Goal: Task Accomplishment & Management: Use online tool/utility

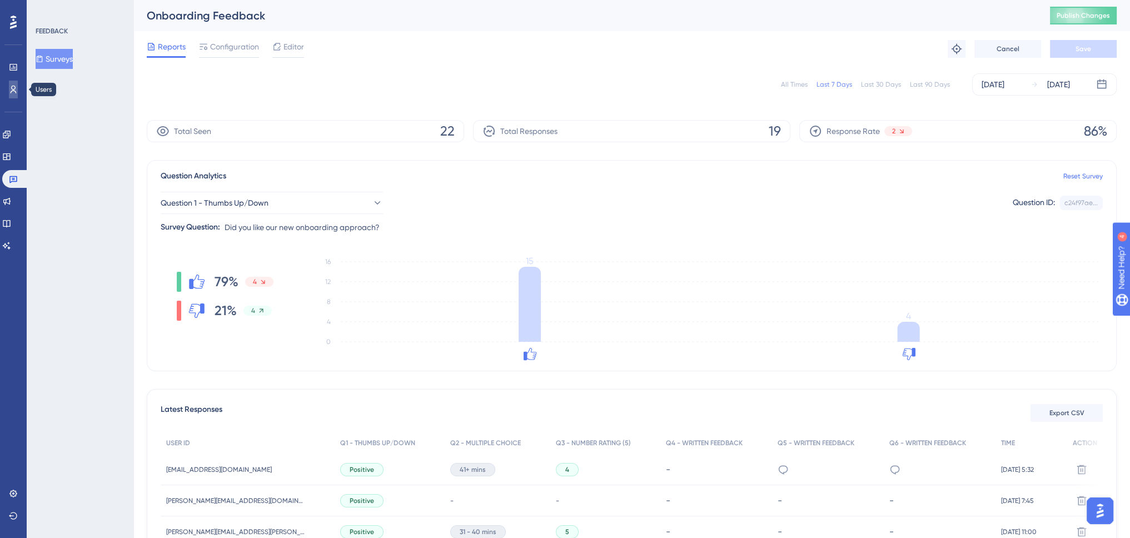
click at [9, 89] on icon at bounding box center [13, 89] width 9 height 9
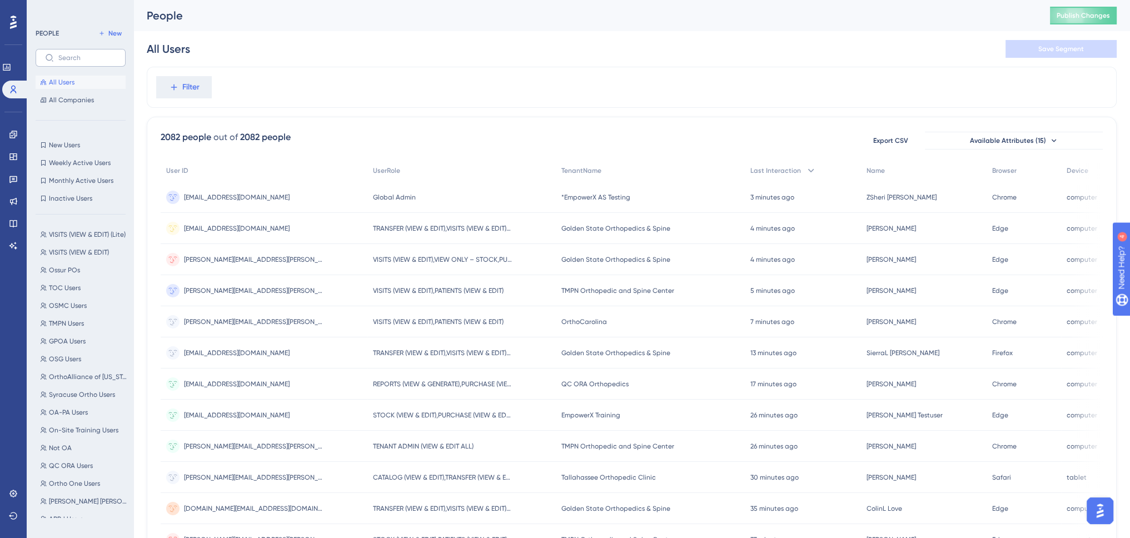
click at [67, 49] on label at bounding box center [81, 58] width 90 height 18
click at [67, 54] on input "text" at bounding box center [87, 58] width 58 height 8
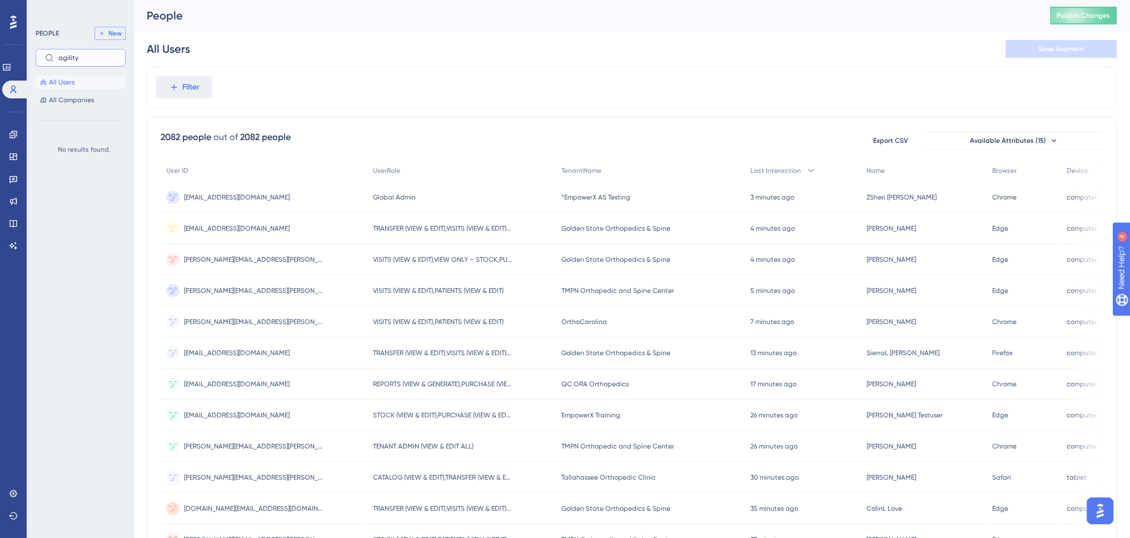
type input "agility"
click at [116, 29] on span "New" at bounding box center [114, 33] width 13 height 9
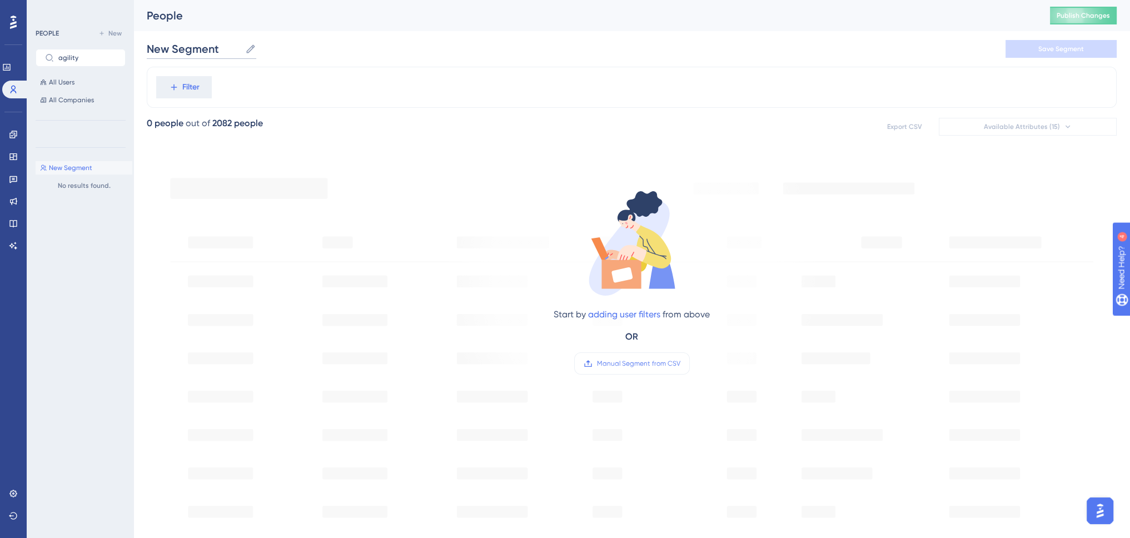
click at [166, 48] on input "New Segment" at bounding box center [194, 49] width 94 height 16
click at [164, 47] on input "New Segment" at bounding box center [194, 49] width 94 height 16
type input "Agility Users"
click at [190, 91] on span "Filter" at bounding box center [190, 87] width 17 height 13
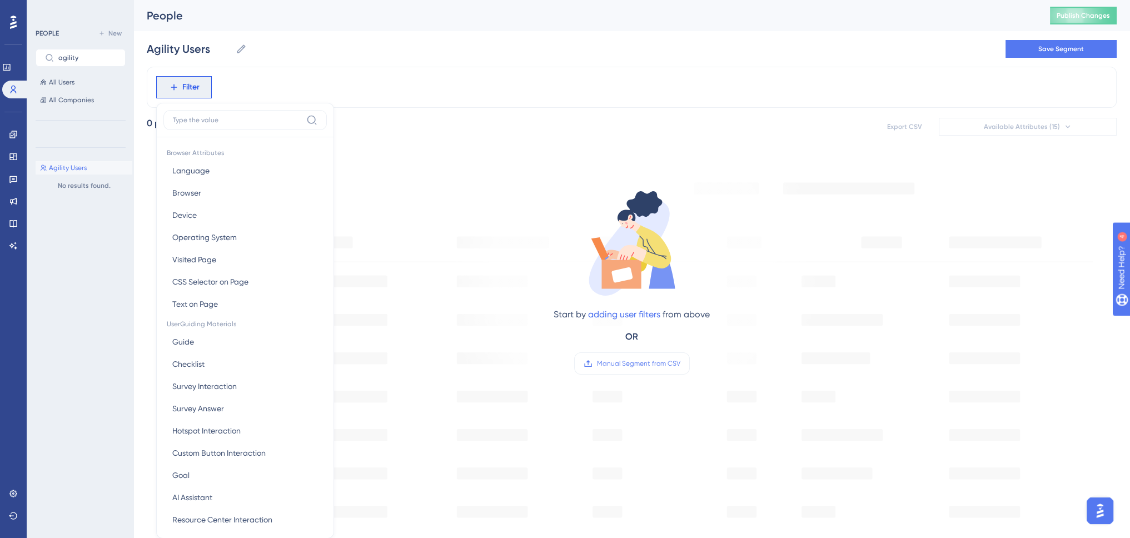
click at [214, 124] on label at bounding box center [244, 120] width 163 height 20
click at [214, 124] on input at bounding box center [237, 120] width 129 height 9
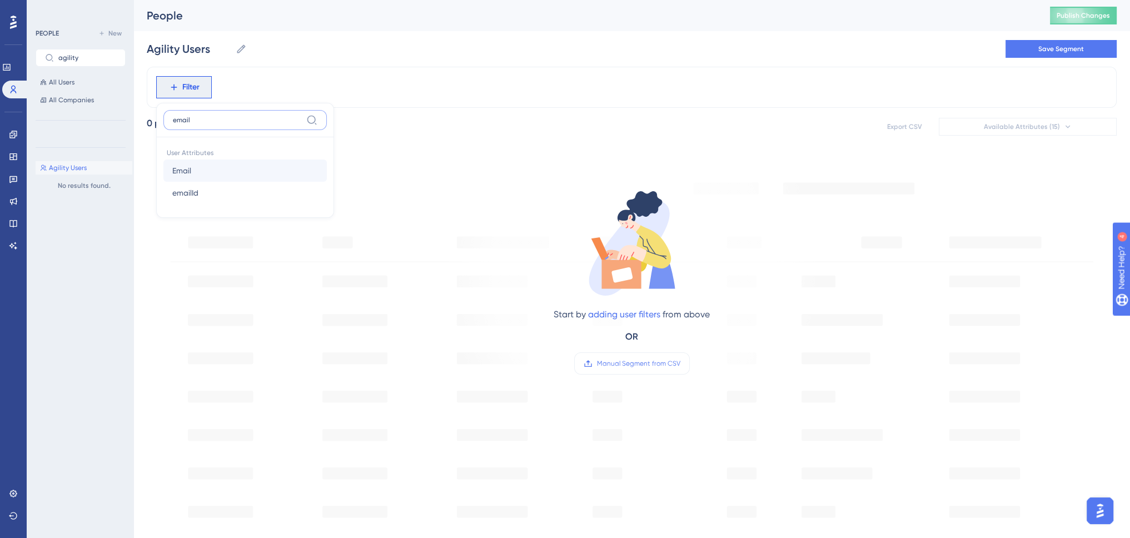
type input "email"
click at [198, 166] on button "Email Email" at bounding box center [244, 170] width 163 height 22
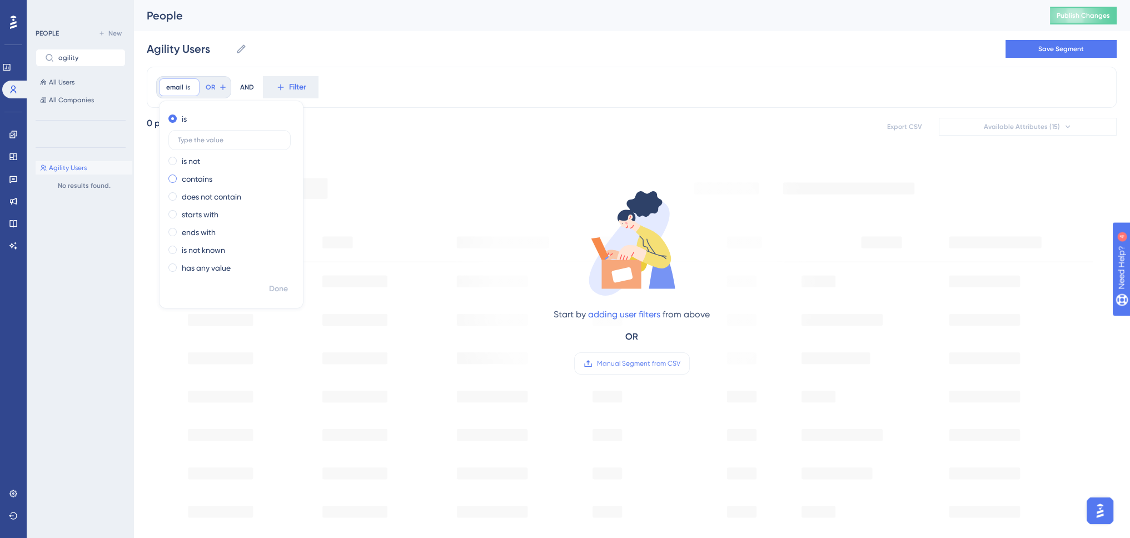
click at [207, 177] on label "contains" at bounding box center [197, 178] width 31 height 13
type input "@[DOMAIN_NAME]"
click at [274, 288] on span "Done" at bounding box center [278, 288] width 19 height 13
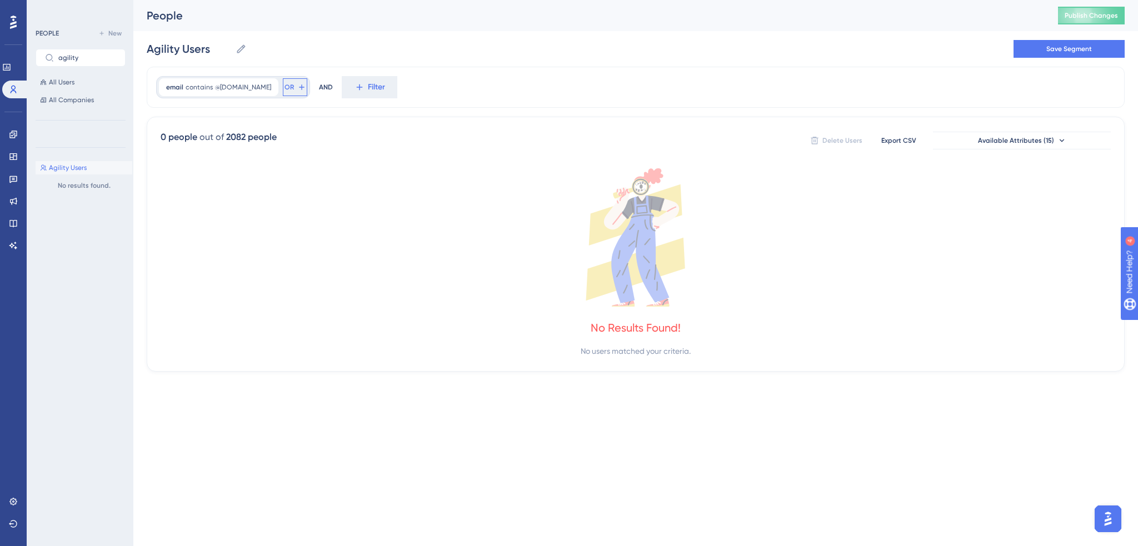
click at [297, 89] on button "OR" at bounding box center [295, 87] width 24 height 18
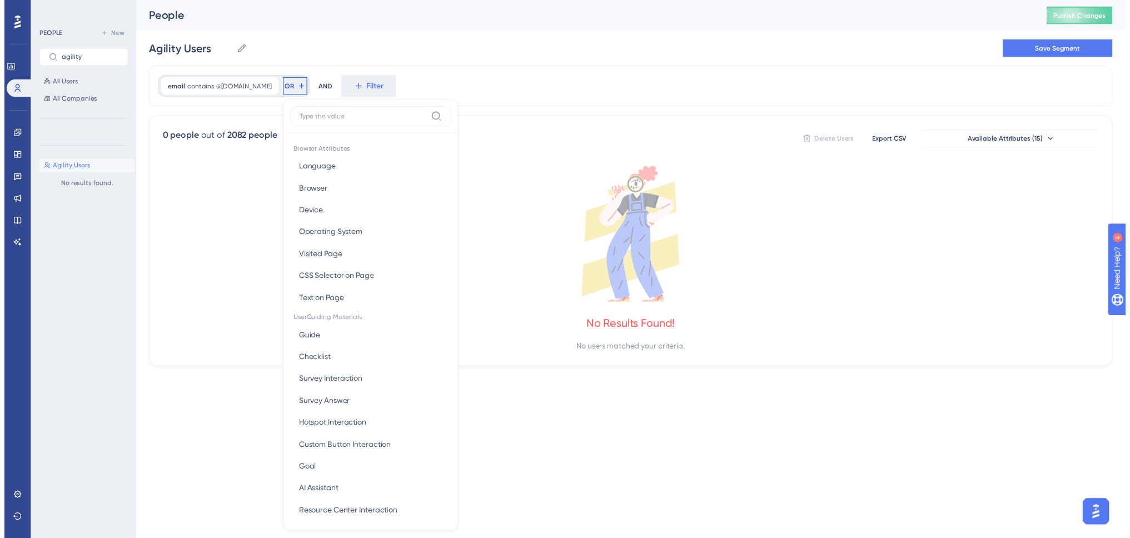
scroll to position [50, 0]
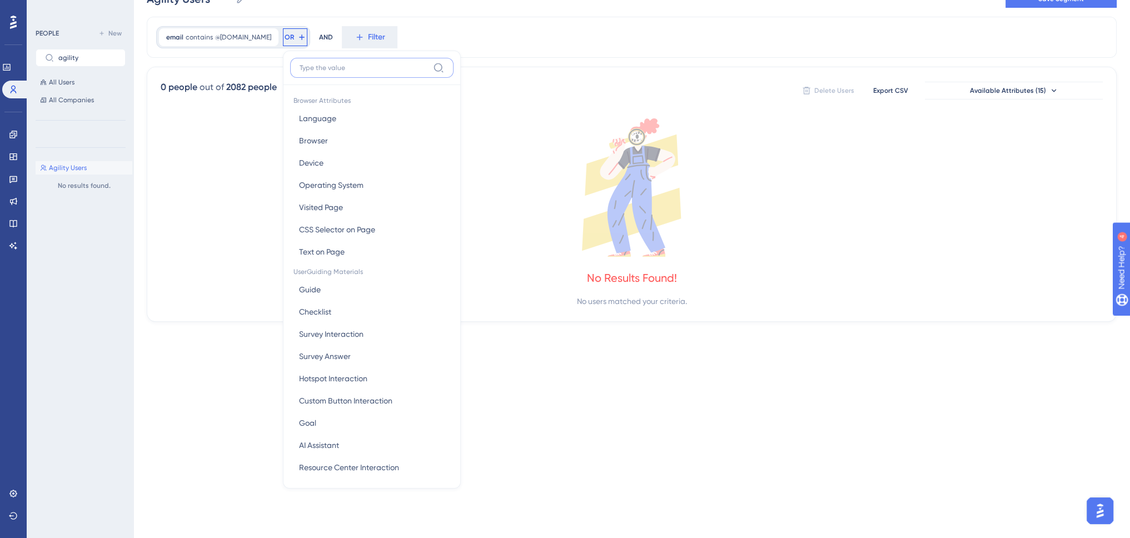
click at [362, 66] on input at bounding box center [363, 67] width 129 height 9
paste input "Agility Orthopedics"
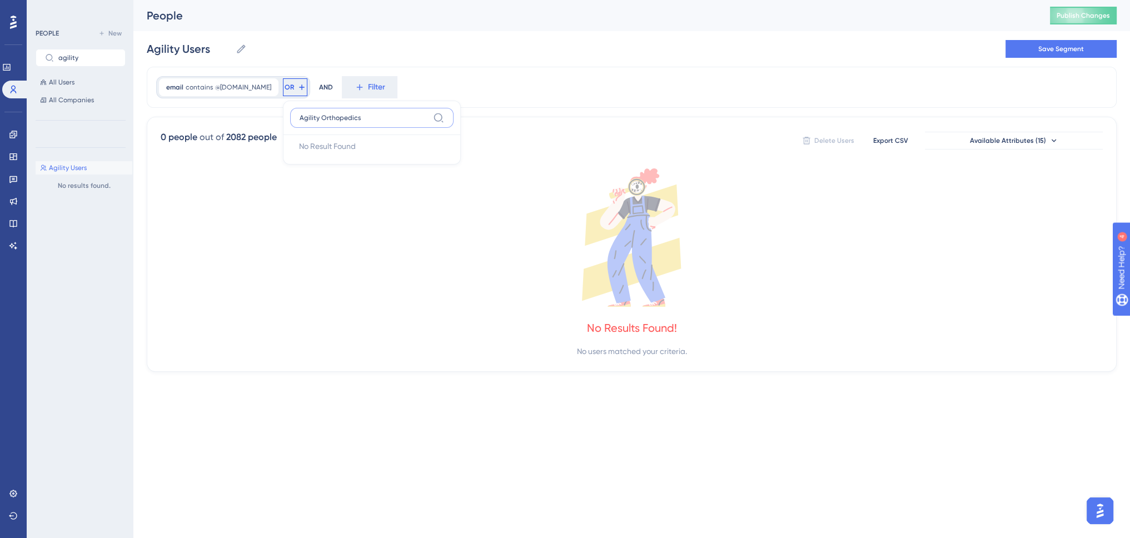
scroll to position [0, 0]
type input "tenant"
click at [354, 164] on button "tenantName tenantName" at bounding box center [371, 168] width 163 height 22
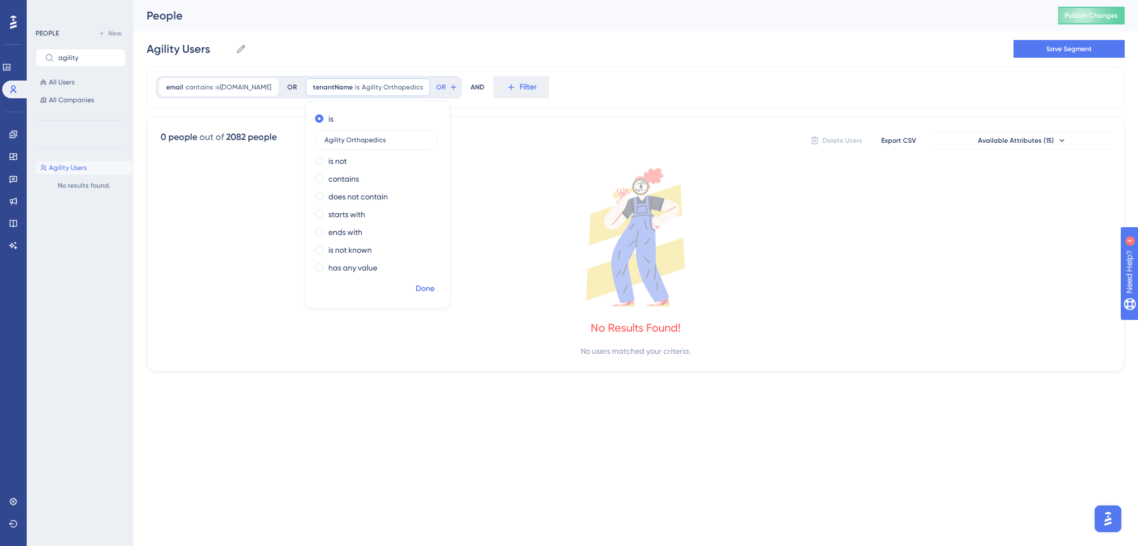
type input "Agility Orthopedics"
click at [426, 286] on span "Done" at bounding box center [425, 288] width 19 height 13
click at [1045, 53] on button "Save Segment" at bounding box center [1068, 49] width 111 height 18
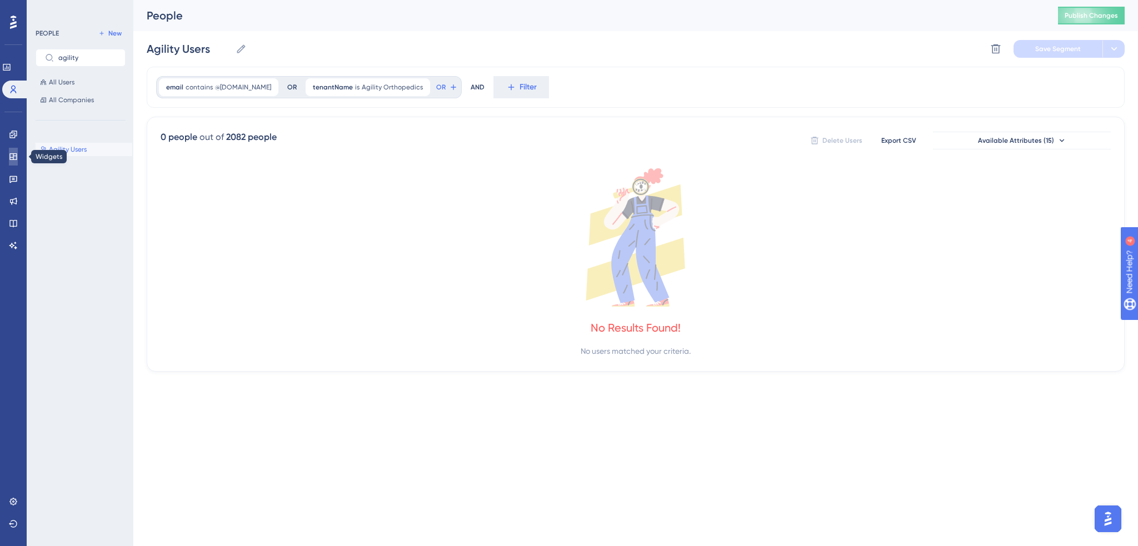
click at [11, 158] on icon at bounding box center [13, 156] width 9 height 9
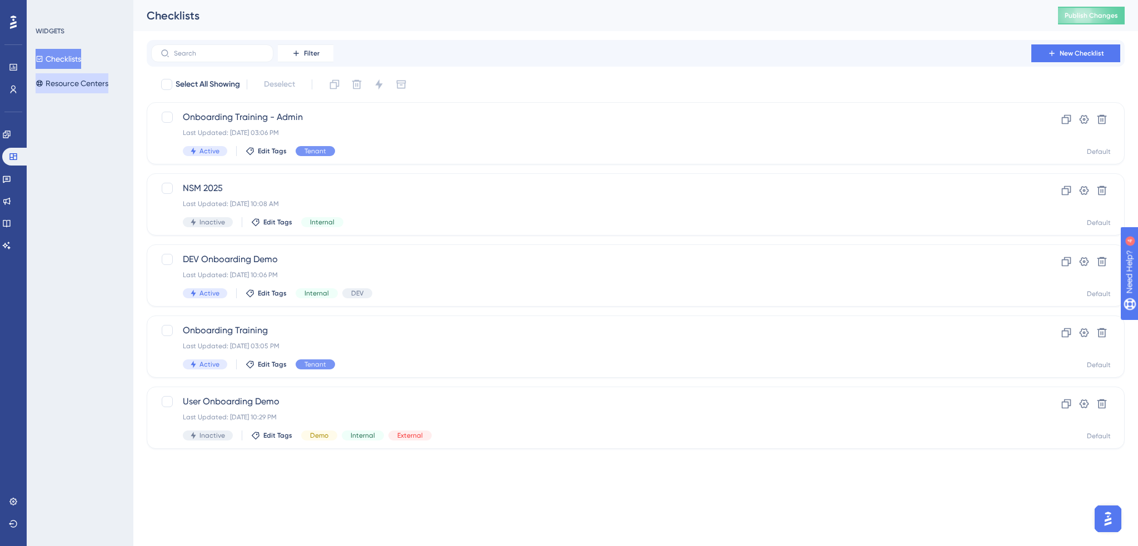
click at [63, 87] on button "Resource Centers" at bounding box center [72, 83] width 73 height 20
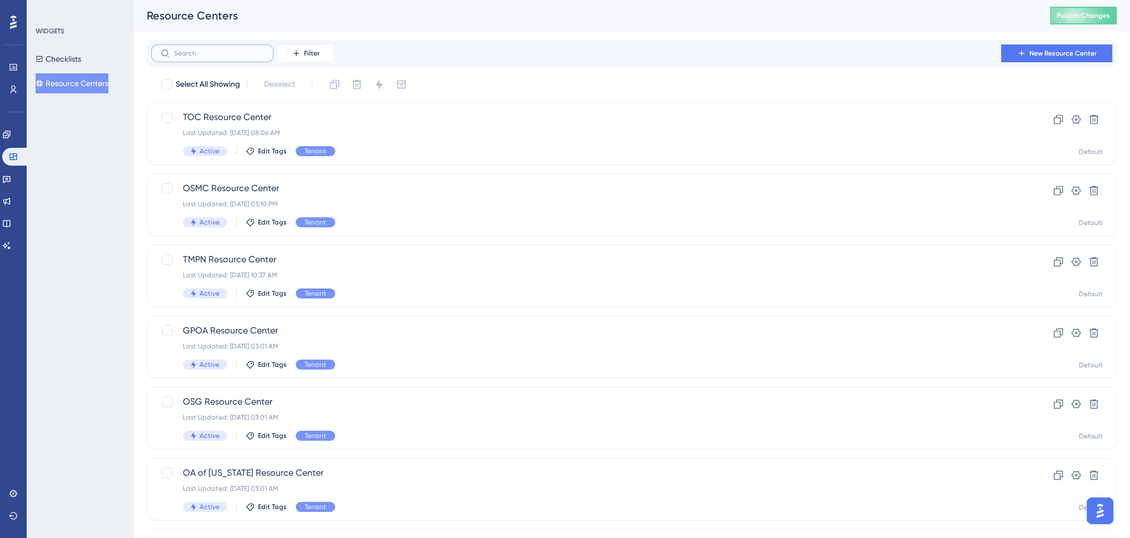
click at [222, 55] on input "text" at bounding box center [219, 53] width 90 height 8
click at [1055, 121] on icon at bounding box center [1057, 119] width 11 height 11
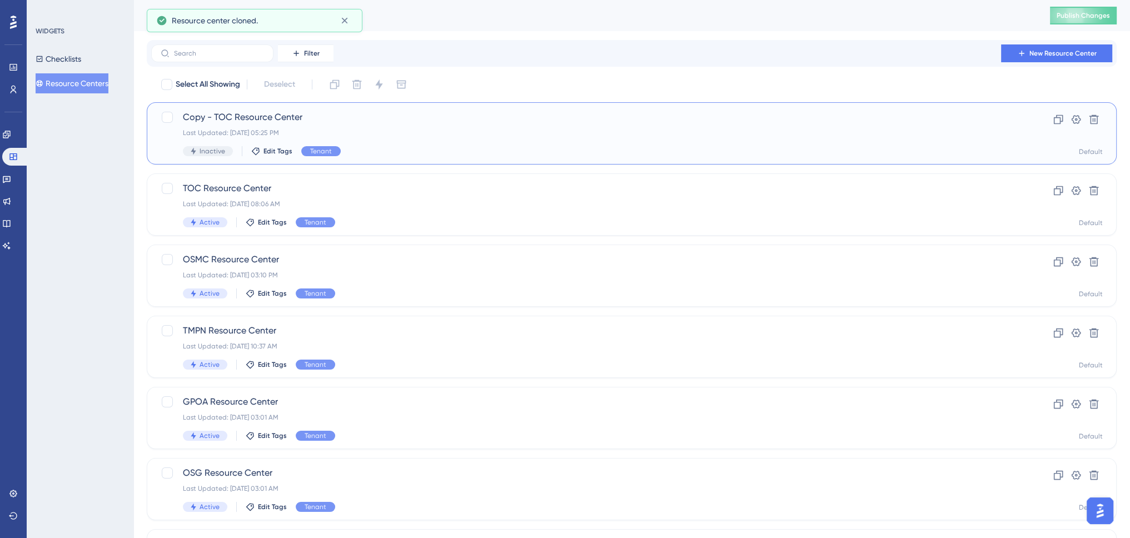
click at [421, 131] on div "Last Updated: [DATE] 05:25 PM" at bounding box center [587, 132] width 808 height 9
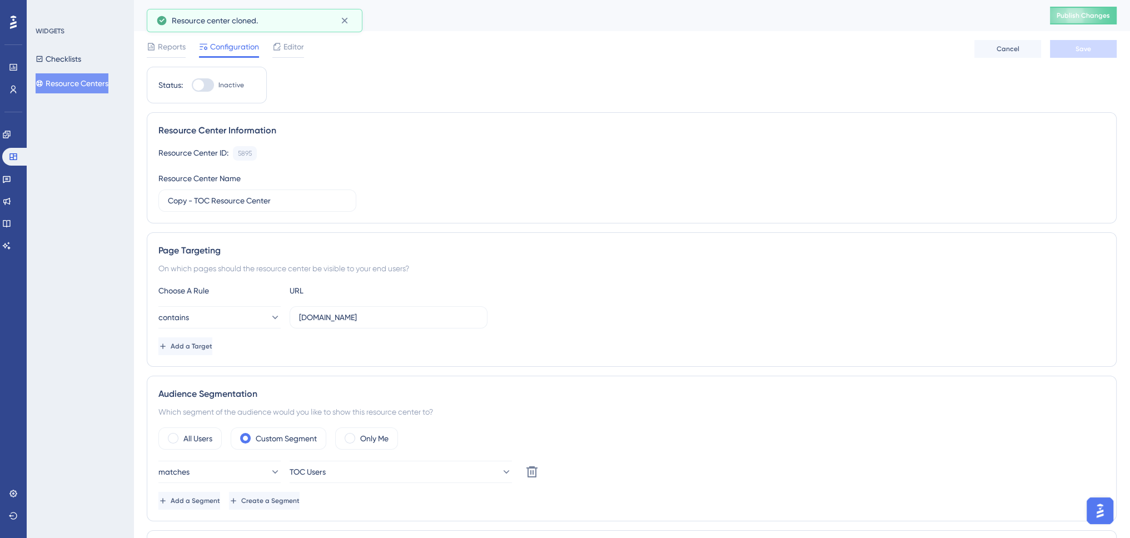
click at [206, 88] on div at bounding box center [203, 84] width 22 height 13
click at [192, 86] on input "Inactive" at bounding box center [191, 85] width 1 height 1
checkbox input "true"
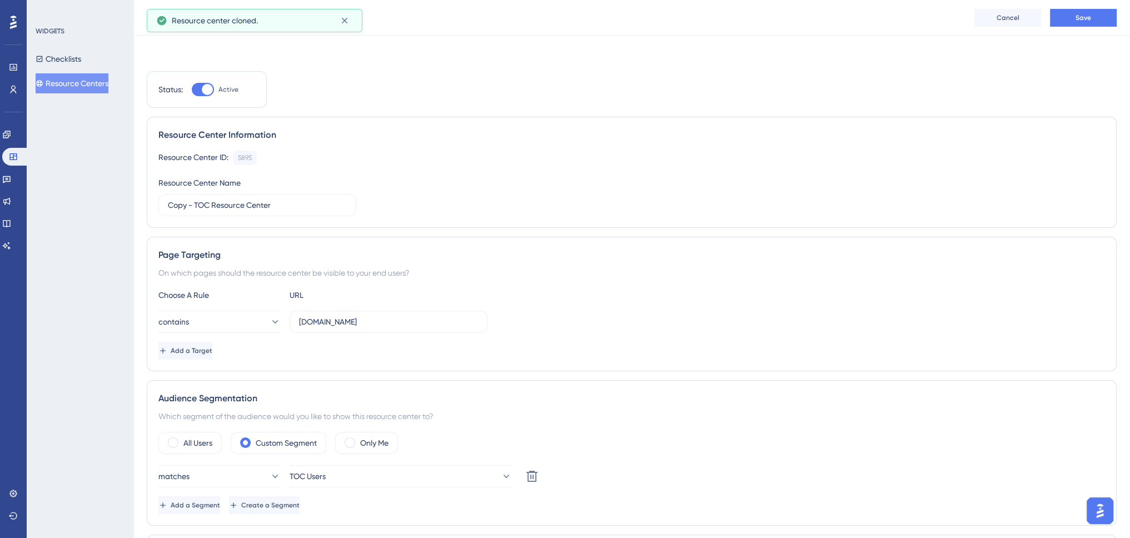
scroll to position [111, 0]
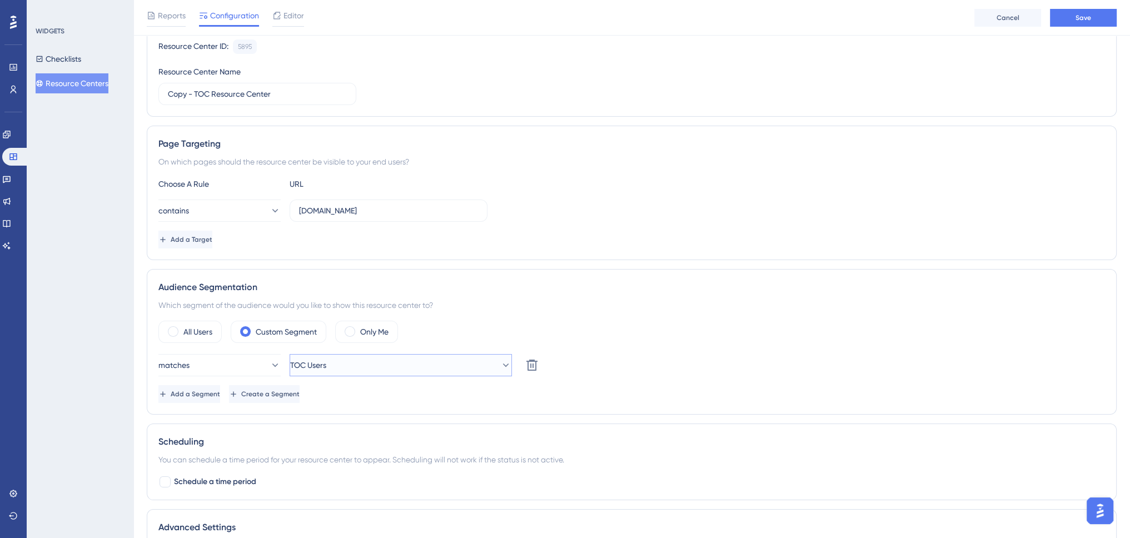
click at [326, 366] on span "TOC Users" at bounding box center [308, 364] width 36 height 13
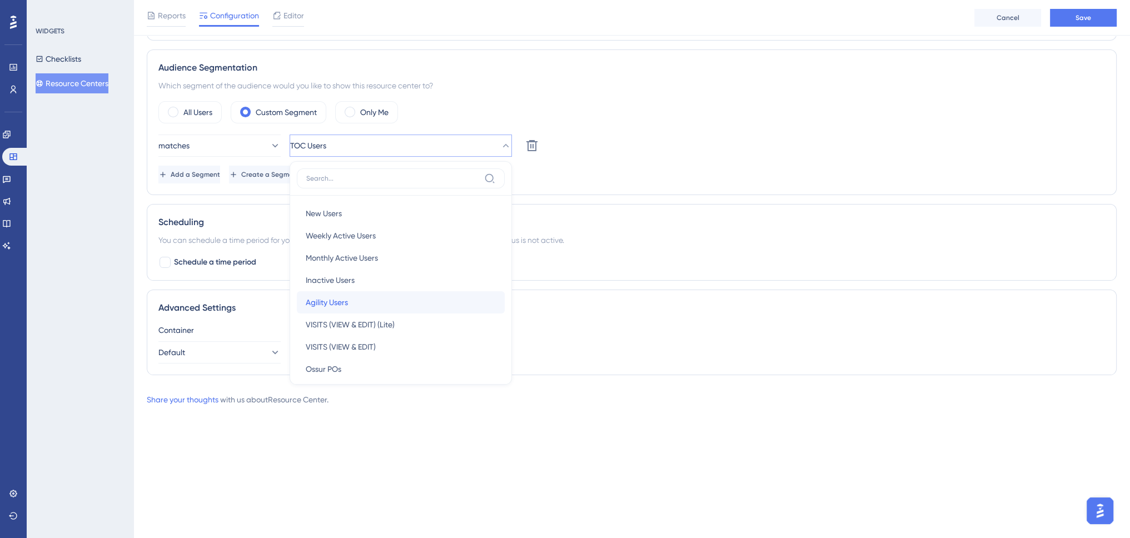
click at [338, 299] on span "Agility Users" at bounding box center [327, 302] width 42 height 13
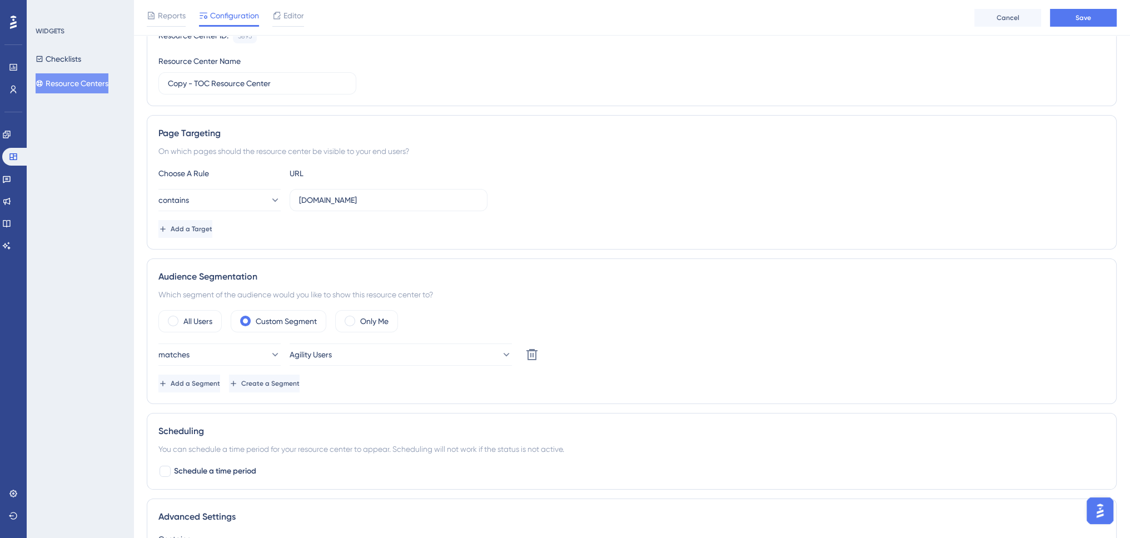
scroll to position [66, 0]
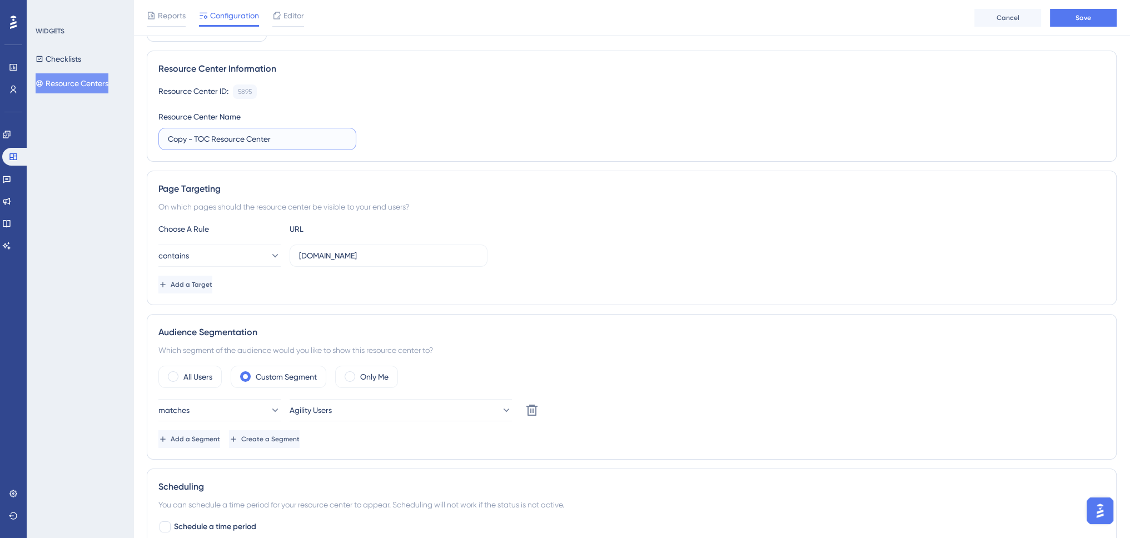
drag, startPoint x: 209, startPoint y: 138, endPoint x: 148, endPoint y: 138, distance: 61.7
click at [148, 138] on div "Resource Center Information Resource Center ID: 5895 Copy Resource Center Name …" at bounding box center [632, 106] width 970 height 111
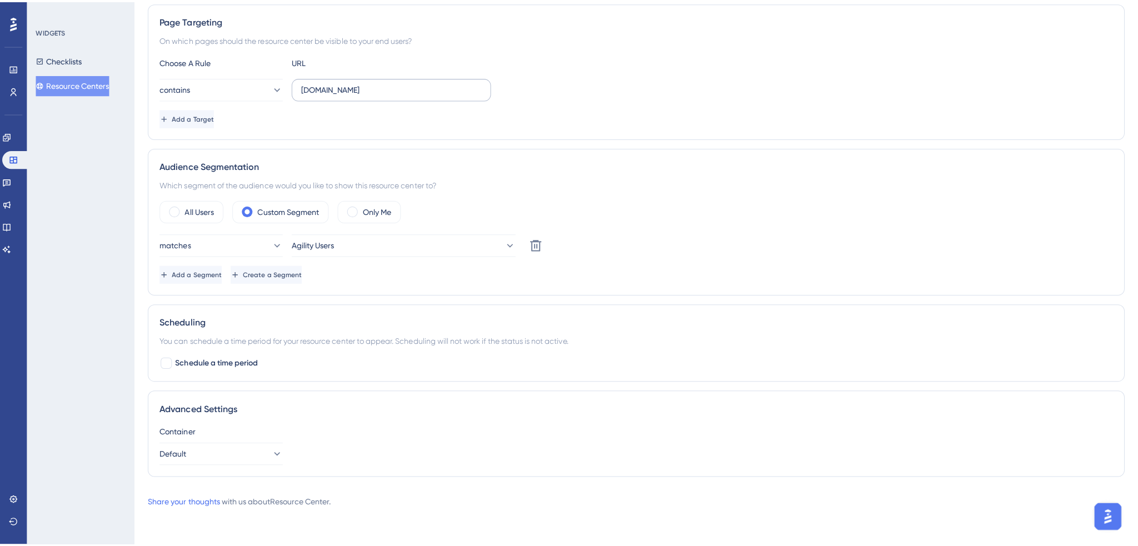
scroll to position [0, 0]
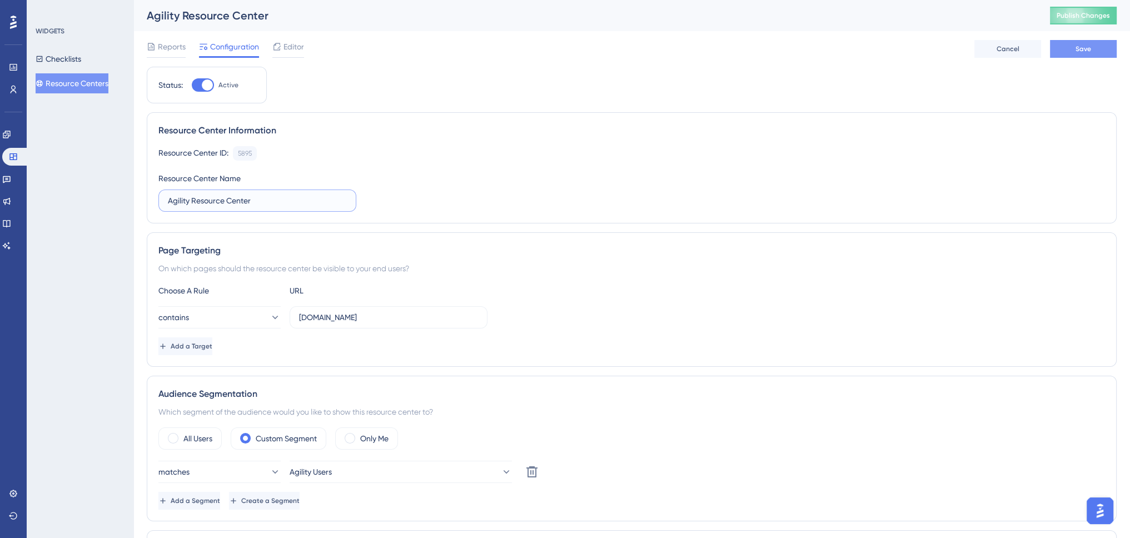
type input "Agility Resource Center"
click at [1070, 51] on button "Save" at bounding box center [1083, 49] width 67 height 18
click at [286, 47] on span "Editor" at bounding box center [293, 46] width 21 height 13
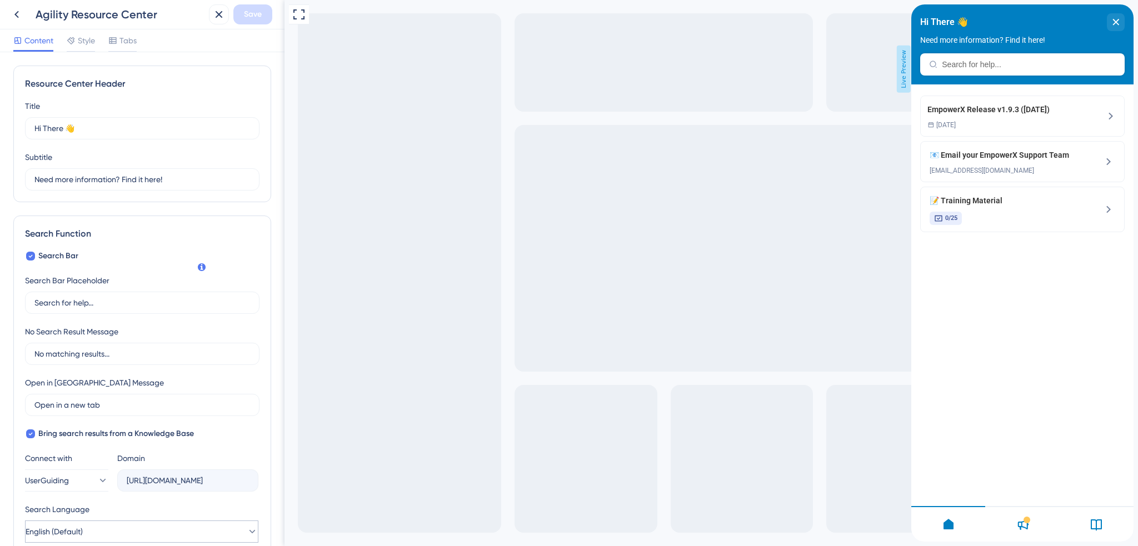
scroll to position [226, 0]
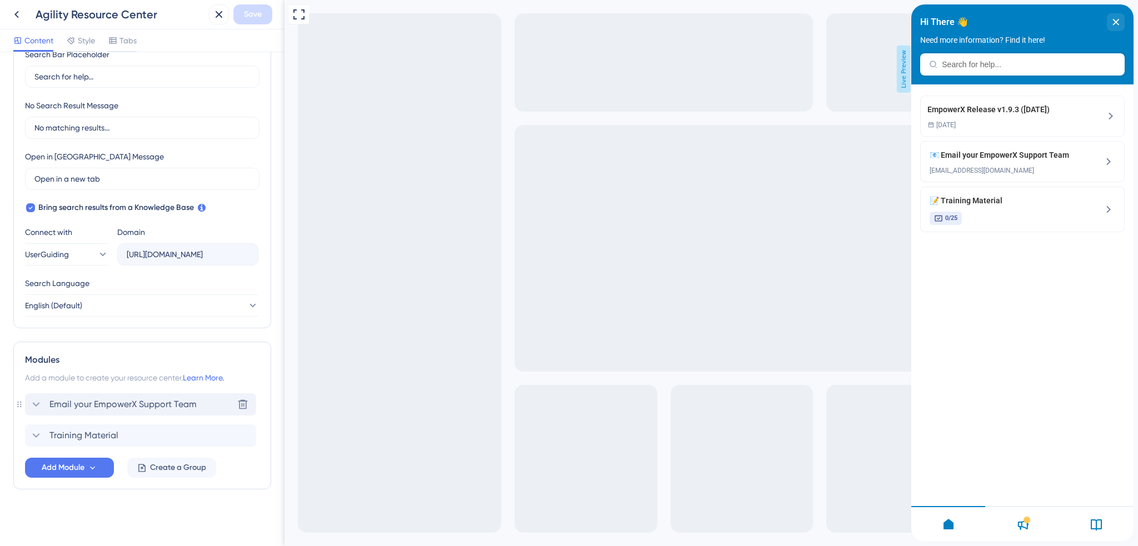
click at [84, 409] on span "Email your EmpowerX Support Team" at bounding box center [122, 404] width 147 height 13
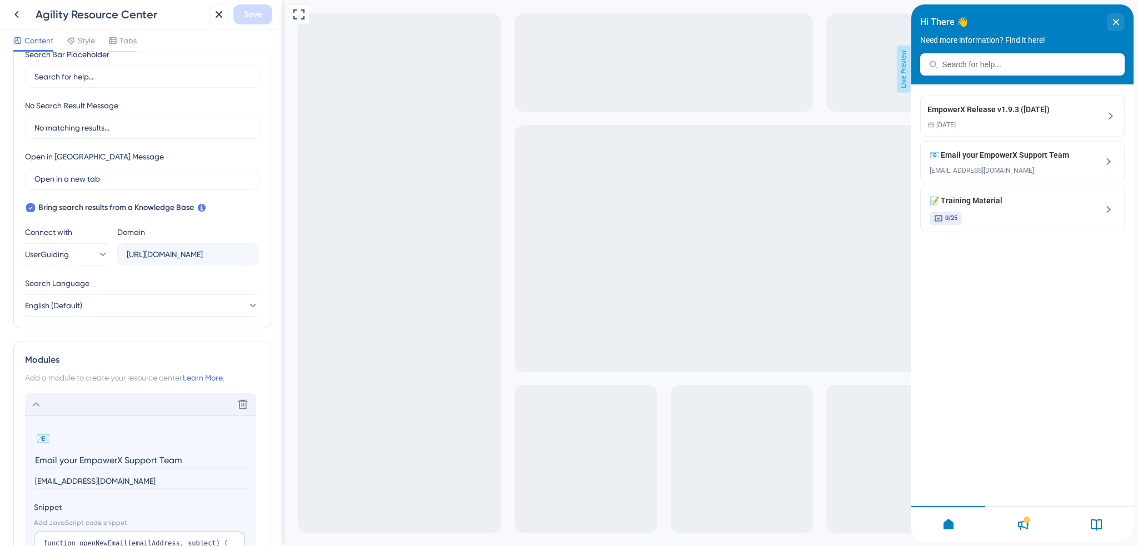
click at [56, 479] on input "[EMAIL_ADDRESS][DOMAIN_NAME]" at bounding box center [142, 481] width 216 height 15
click at [55, 478] on input "[EMAIL_ADDRESS][DOMAIN_NAME]" at bounding box center [142, 481] width 216 height 15
paste input "agilitydoctor"
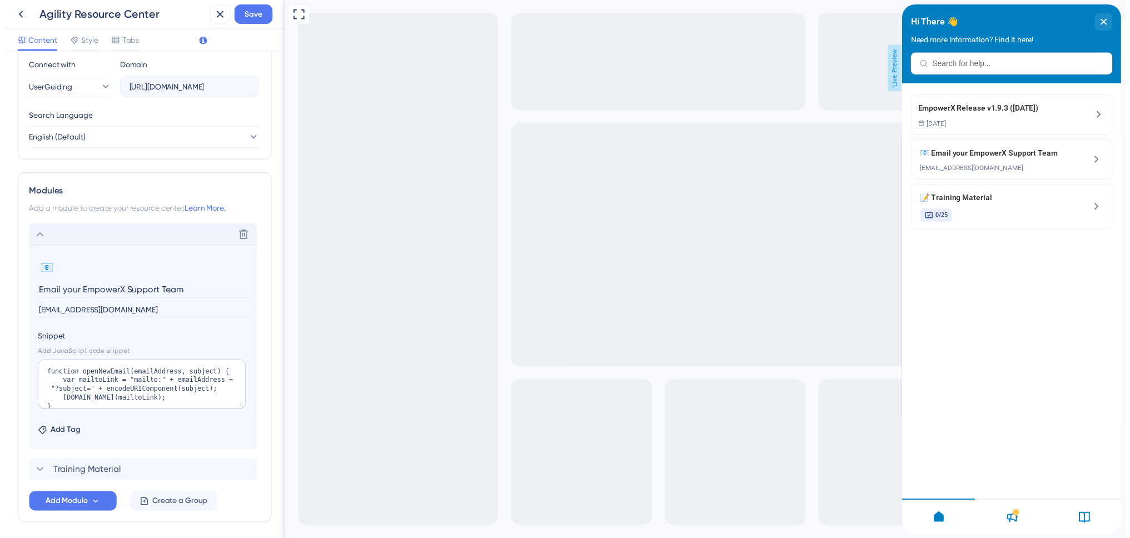
scroll to position [53, 0]
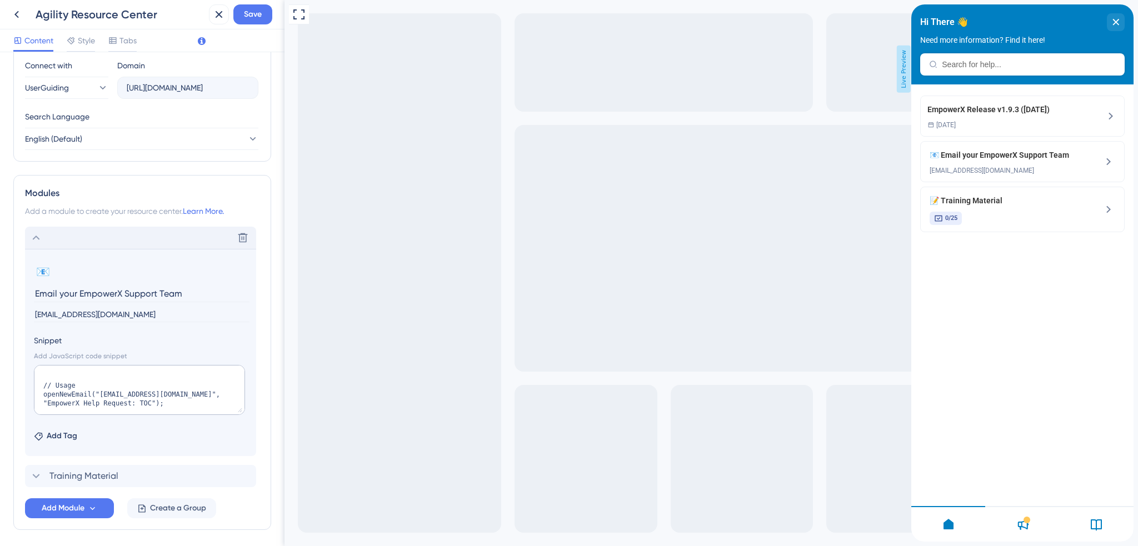
type input "[EMAIL_ADDRESS][DOMAIN_NAME]"
click at [112, 393] on textarea "function openNewEmail(emailAddress, subject) { var mailtoLink = "mailto:" + ema…" at bounding box center [139, 390] width 211 height 50
paste textarea "agilitydoctor"
click at [137, 402] on textarea "function openNewEmail(emailAddress, subject) { var mailtoLink = "mailto:" + ema…" at bounding box center [139, 390] width 211 height 50
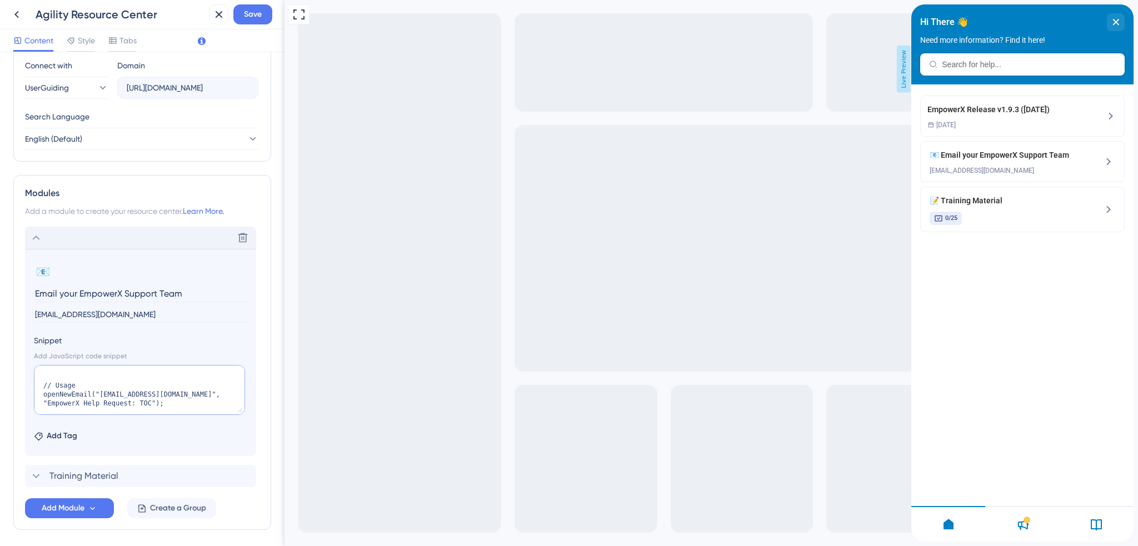
click at [137, 402] on textarea "function openNewEmail(emailAddress, subject) { var mailtoLink = "mailto:" + ema…" at bounding box center [139, 390] width 211 height 50
type textarea "function openNewEmail(emailAddress, subject) { var mailtoLink = "mailto:" + ema…"
click at [257, 16] on span "Save" at bounding box center [253, 14] width 18 height 13
click at [212, 19] on icon at bounding box center [211, 20] width 11 height 11
click at [19, 18] on icon at bounding box center [16, 14] width 13 height 13
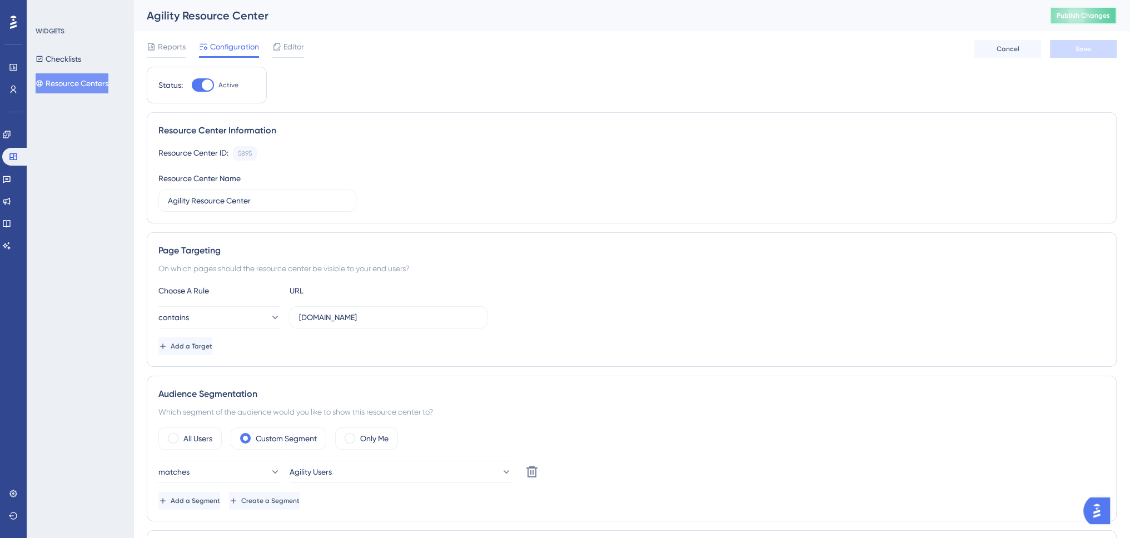
click at [1102, 13] on span "Publish Changes" at bounding box center [1082, 15] width 53 height 9
